Goal: Navigation & Orientation: Go to known website

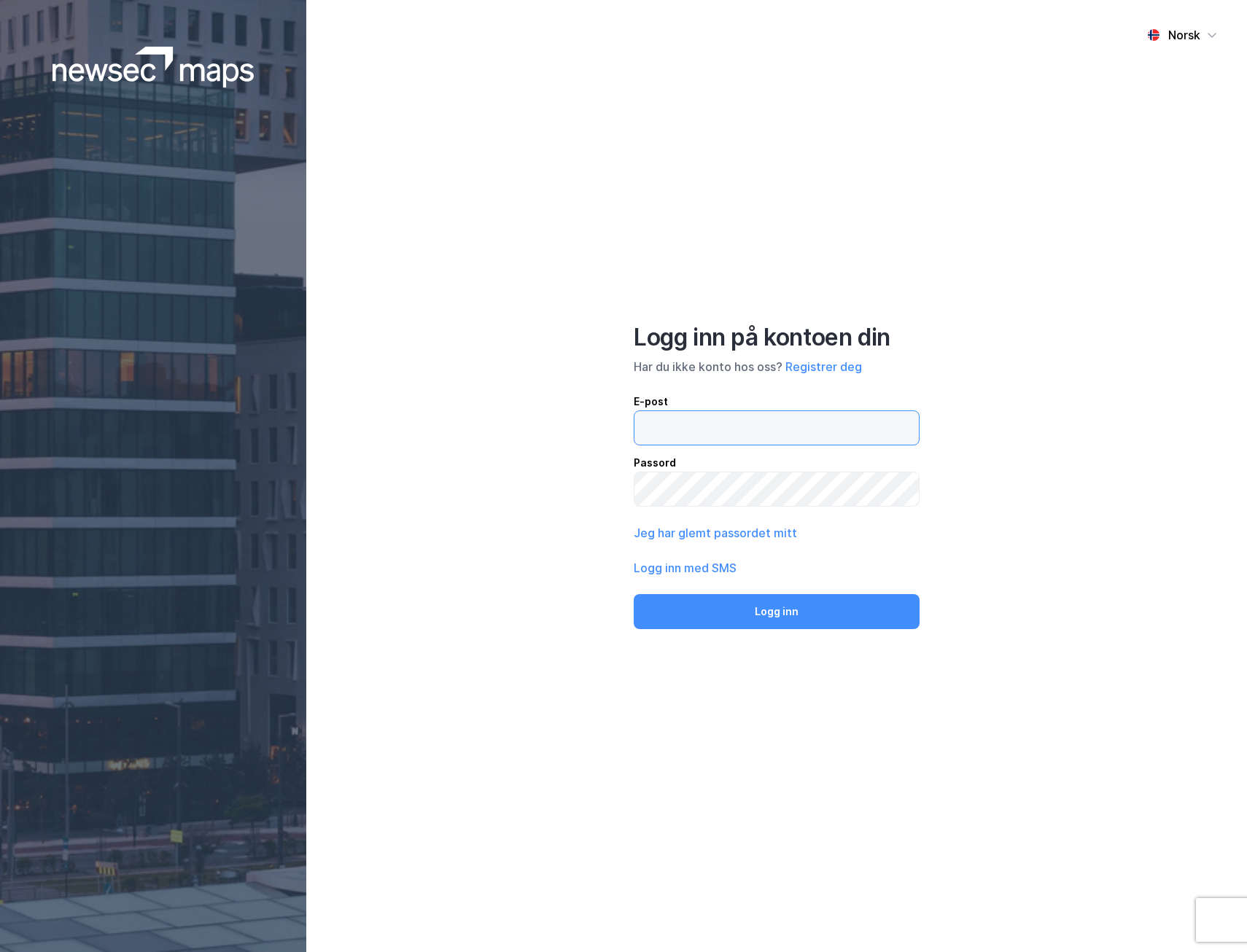
click at [761, 426] on input "email" at bounding box center [776, 428] width 284 height 34
type input "gard.flaskjer@newsec.no"
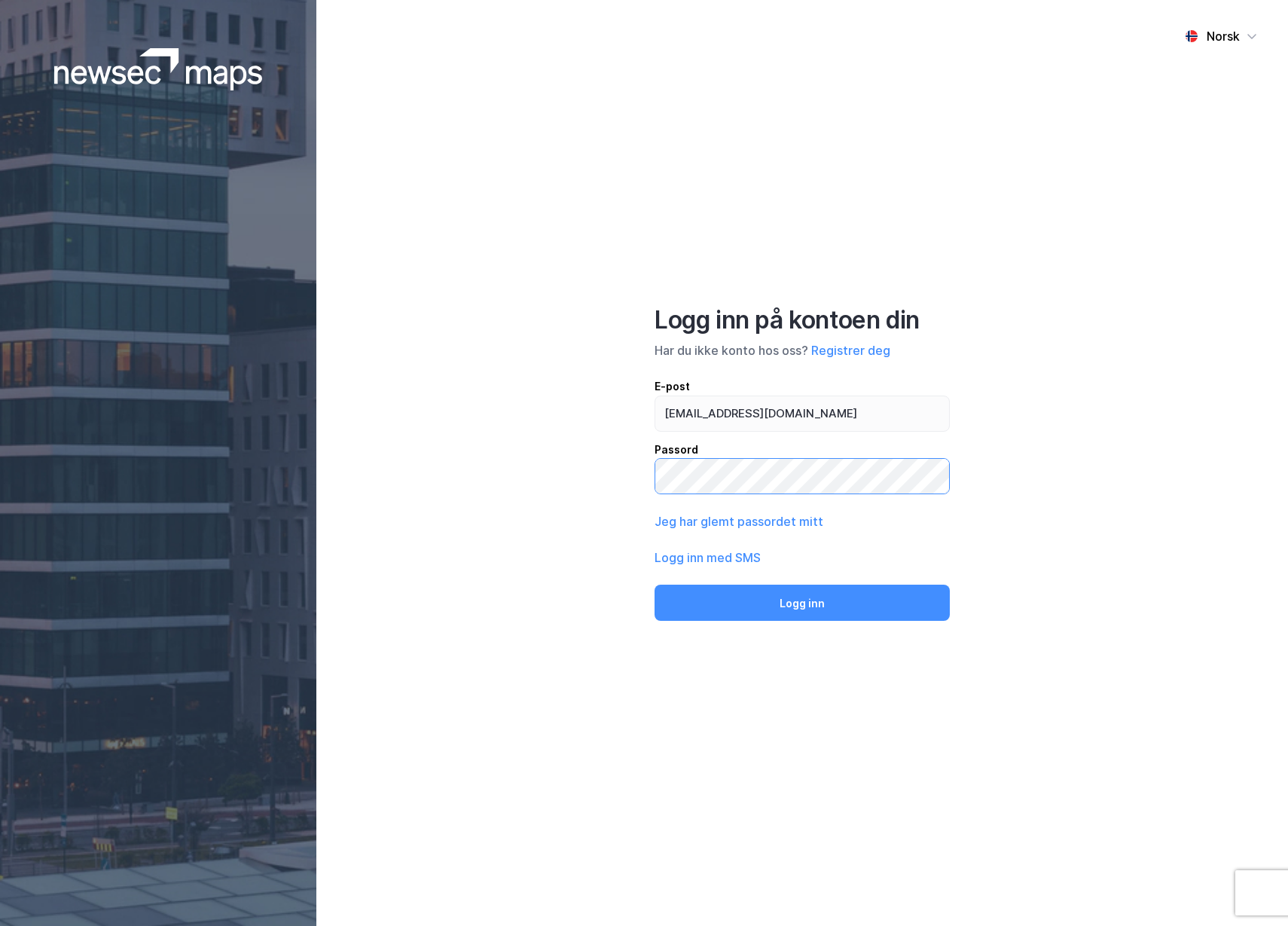
click at [655, 585] on button "Logg inn" at bounding box center [802, 602] width 296 height 36
